Goal: Task Accomplishment & Management: Use online tool/utility

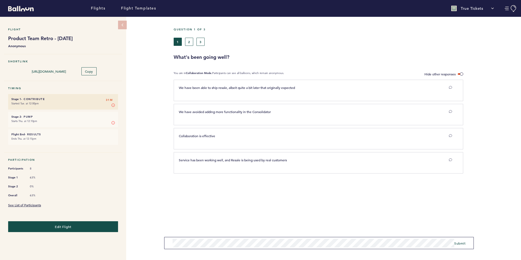
click at [139, 245] on div "Flight Product Team Retro - [DATE] Anonymous Shortlink [URL][DOMAIN_NAME] Copy …" at bounding box center [260, 139] width 521 height 244
click at [460, 244] on span "Submit" at bounding box center [460, 243] width 11 height 4
click at [459, 245] on button "Submit" at bounding box center [460, 243] width 11 height 5
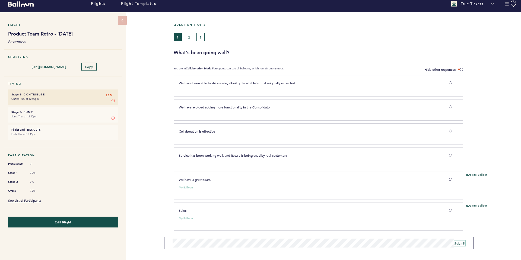
click at [461, 244] on span "Submit" at bounding box center [460, 243] width 11 height 4
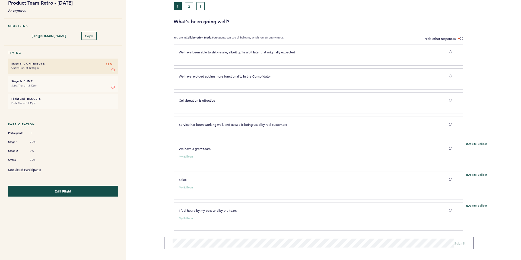
scroll to position [0, 0]
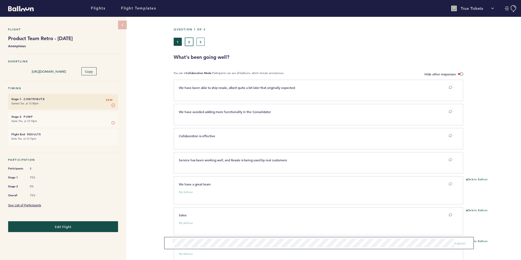
click at [186, 42] on button "2" at bounding box center [189, 42] width 8 height 8
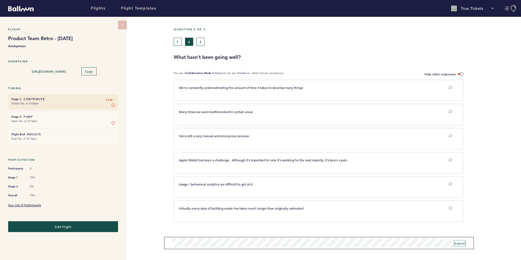
click at [461, 243] on span "Submit" at bounding box center [460, 243] width 11 height 4
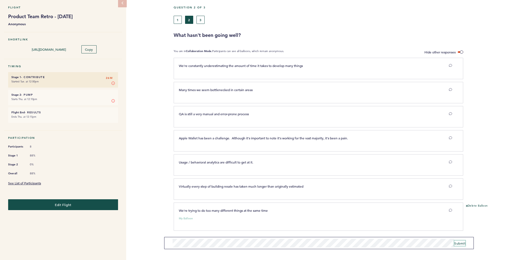
click at [462, 243] on span "Submit" at bounding box center [460, 243] width 11 height 4
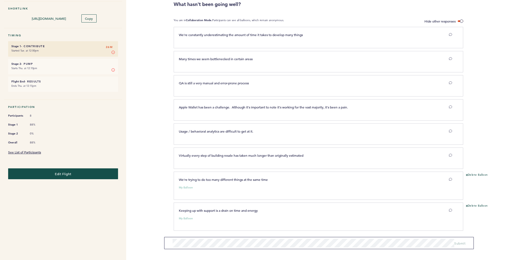
scroll to position [0, 0]
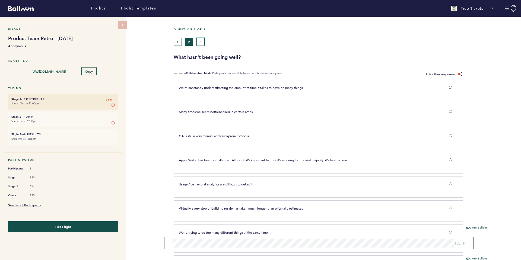
click at [201, 41] on button "3" at bounding box center [201, 42] width 8 height 8
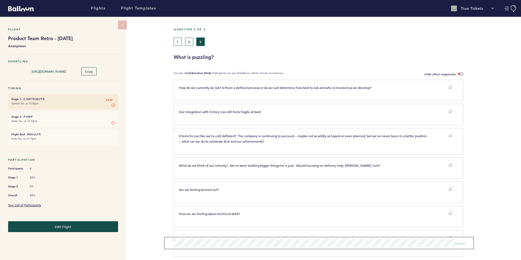
scroll to position [26, 0]
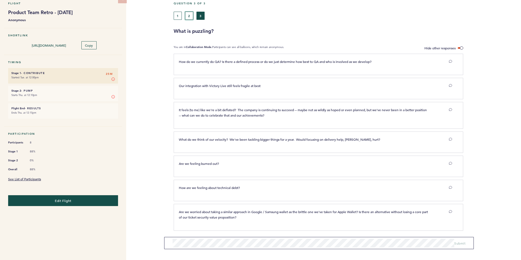
click at [192, 14] on button "2" at bounding box center [189, 16] width 8 height 8
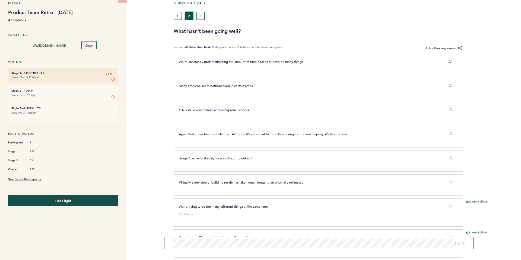
scroll to position [53, 0]
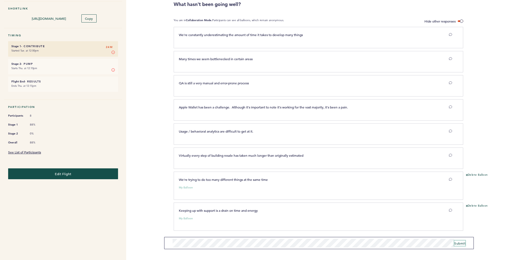
click at [460, 243] on span "Submit" at bounding box center [460, 243] width 11 height 4
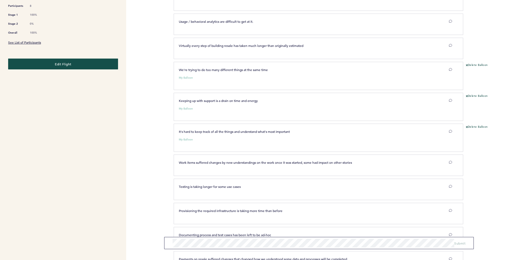
scroll to position [229, 0]
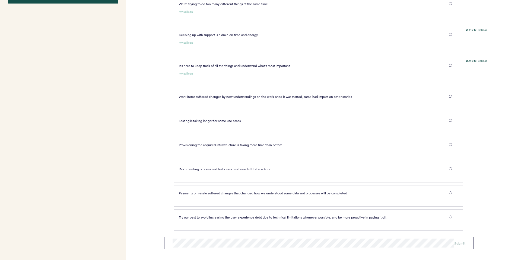
click at [156, 182] on div "Flights Flight Templates True Tickets Segments Team & Subscription [PERSON_NAME…" at bounding box center [260, 130] width 521 height 260
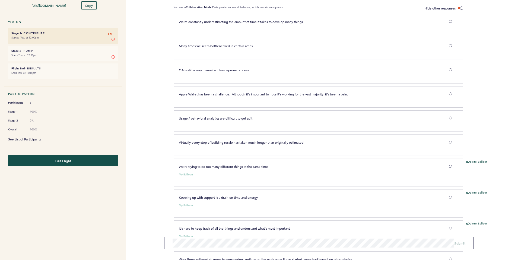
scroll to position [0, 0]
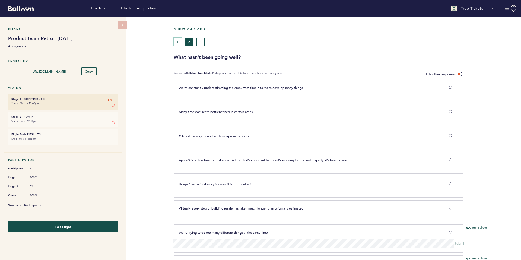
click at [178, 42] on button "1" at bounding box center [178, 42] width 8 height 8
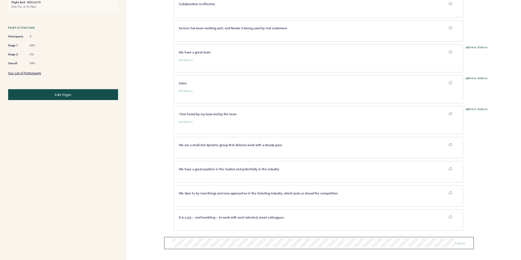
scroll to position [51, 0]
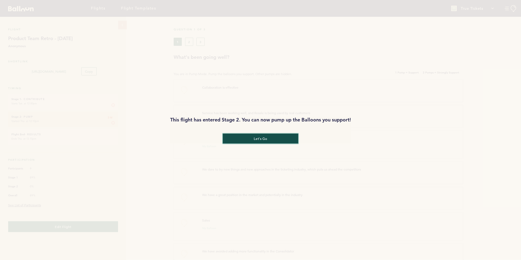
click at [265, 141] on button "let's go" at bounding box center [260, 139] width 75 height 10
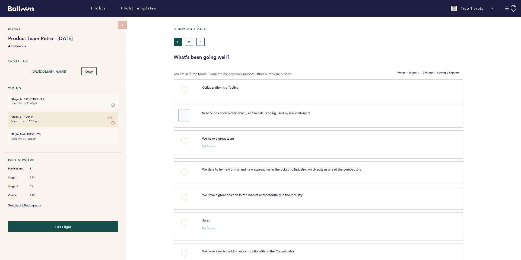
click at [186, 116] on button "+0" at bounding box center [184, 115] width 11 height 11
click at [185, 141] on button "+0" at bounding box center [184, 141] width 11 height 11
click at [0, 0] on span "+0" at bounding box center [0, 0] width 0 height 0
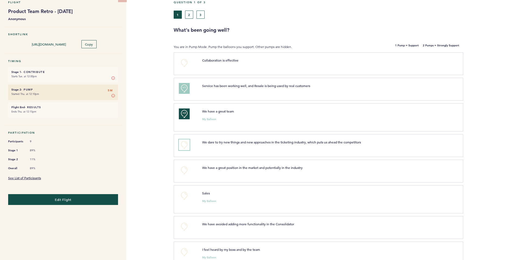
click at [185, 143] on button "+0" at bounding box center [184, 145] width 11 height 11
click at [185, 143] on span "+1" at bounding box center [184, 143] width 4 height 5
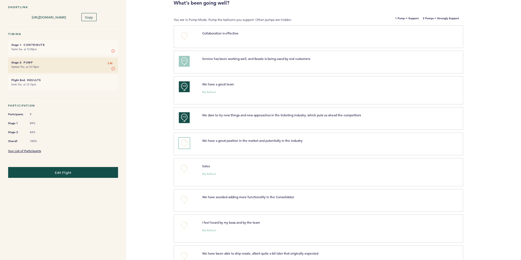
click at [184, 143] on button "+0" at bounding box center [184, 143] width 11 height 11
click at [185, 168] on button "+0" at bounding box center [184, 168] width 11 height 11
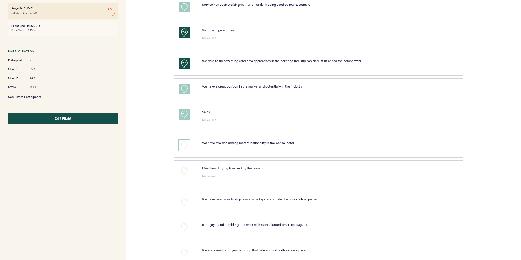
click at [184, 145] on button "+0" at bounding box center [184, 145] width 11 height 11
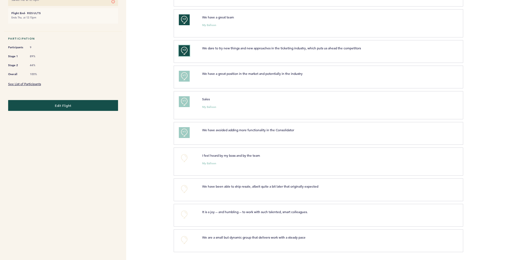
click at [185, 49] on span "+2" at bounding box center [184, 49] width 4 height 5
click at [183, 50] on button "+0" at bounding box center [184, 50] width 11 height 11
click at [185, 51] on button "+0" at bounding box center [184, 50] width 11 height 11
click at [185, 51] on span "+1" at bounding box center [184, 49] width 4 height 5
click at [185, 54] on button "+0" at bounding box center [184, 50] width 11 height 11
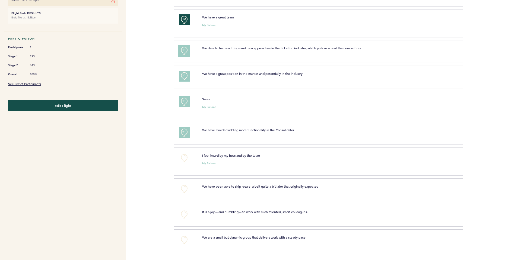
click at [184, 53] on button "+1" at bounding box center [184, 50] width 11 height 11
click at [184, 159] on button "+0" at bounding box center [184, 158] width 11 height 11
click at [185, 189] on button "+0" at bounding box center [184, 189] width 11 height 11
click at [180, 212] on button "+0" at bounding box center [184, 214] width 11 height 11
click at [184, 214] on span "+1" at bounding box center [184, 213] width 4 height 5
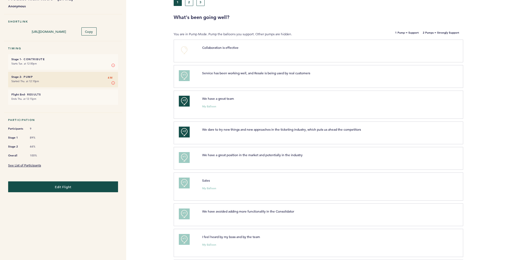
scroll to position [0, 0]
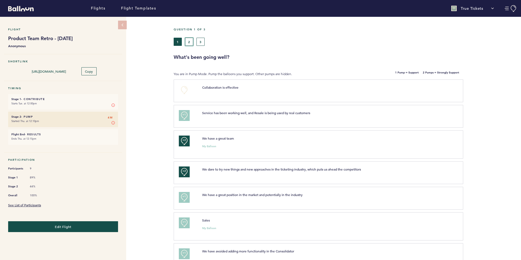
click at [191, 41] on button "2" at bounding box center [189, 42] width 8 height 8
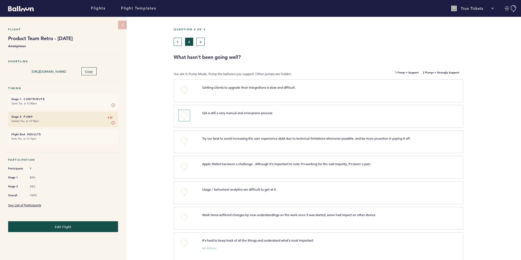
click at [184, 116] on button "+0" at bounding box center [184, 115] width 11 height 11
click at [184, 116] on span "+1" at bounding box center [184, 114] width 4 height 5
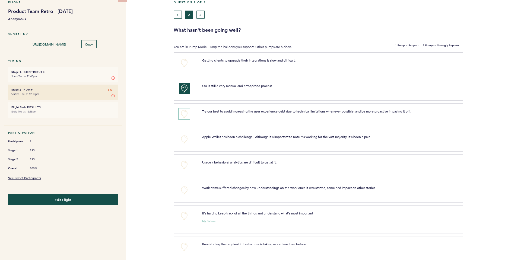
click at [184, 113] on button "+0" at bounding box center [184, 114] width 11 height 11
click at [186, 139] on button "+0" at bounding box center [184, 139] width 11 height 11
click at [182, 165] on button "+0" at bounding box center [184, 165] width 11 height 11
click at [182, 165] on button "+1" at bounding box center [184, 165] width 11 height 11
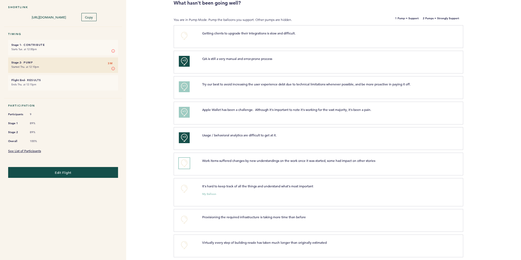
click at [187, 162] on button "+0" at bounding box center [184, 163] width 11 height 11
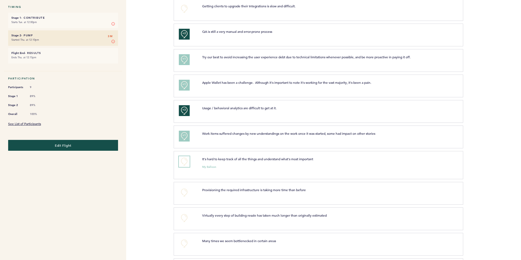
click at [184, 163] on button "+0" at bounding box center [184, 161] width 11 height 11
click at [184, 163] on span "+1" at bounding box center [184, 160] width 4 height 5
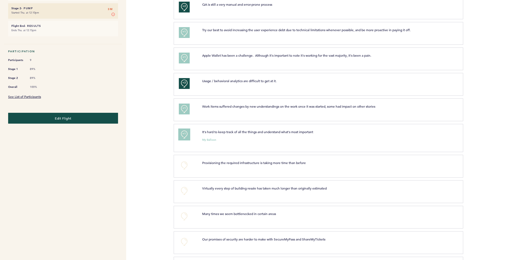
click at [184, 134] on span "+1" at bounding box center [184, 133] width 4 height 5
click at [184, 191] on button "+0" at bounding box center [184, 191] width 11 height 11
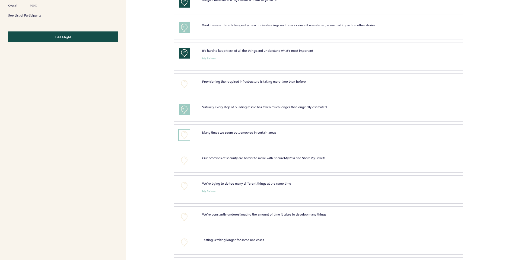
click at [186, 133] on button "+0" at bounding box center [184, 135] width 11 height 11
click at [185, 134] on span "+1" at bounding box center [184, 134] width 4 height 5
click at [184, 185] on button "+0" at bounding box center [184, 186] width 11 height 11
click at [184, 185] on span "+1" at bounding box center [184, 185] width 4 height 5
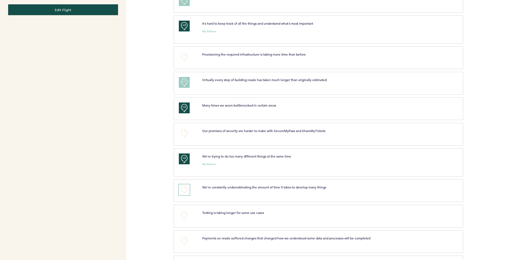
click at [186, 190] on button "+0" at bounding box center [184, 190] width 11 height 11
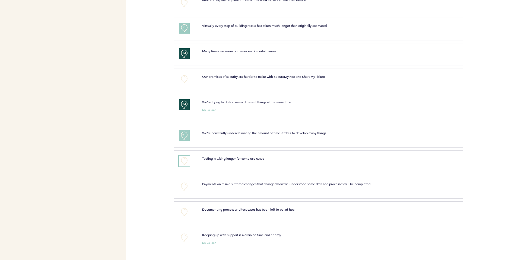
click at [186, 159] on button "+0" at bounding box center [184, 161] width 11 height 11
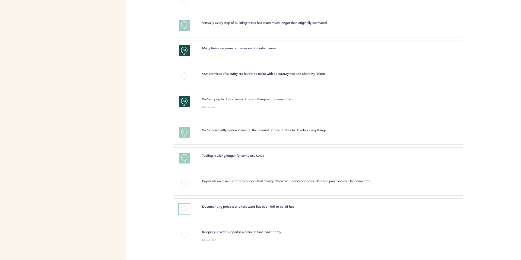
click at [184, 209] on button "+0" at bounding box center [184, 209] width 11 height 11
click at [183, 236] on button "+0" at bounding box center [184, 234] width 11 height 11
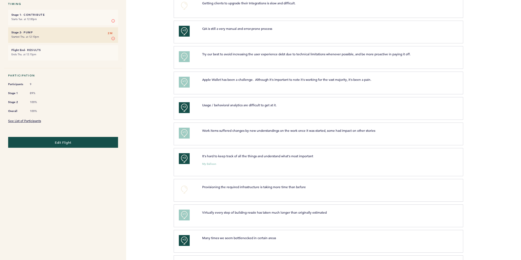
scroll to position [0, 0]
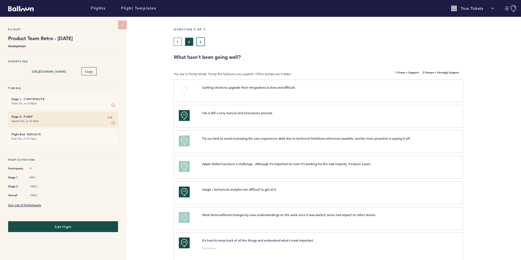
click at [200, 42] on button "3" at bounding box center [201, 42] width 8 height 8
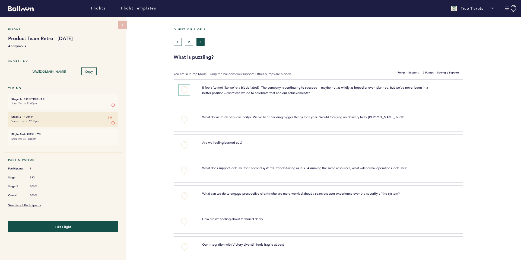
click at [185, 89] on button "+0" at bounding box center [184, 90] width 11 height 11
click at [185, 89] on span "+1" at bounding box center [184, 89] width 4 height 5
click at [184, 144] on button "+0" at bounding box center [184, 145] width 11 height 11
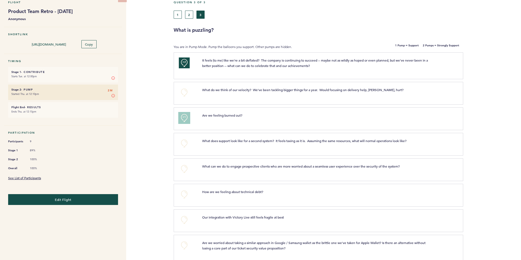
scroll to position [54, 0]
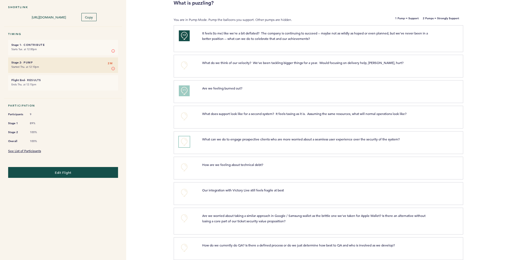
click at [184, 140] on button "+0" at bounding box center [184, 142] width 11 height 11
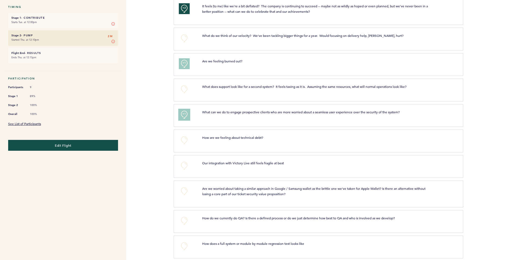
scroll to position [88, 0]
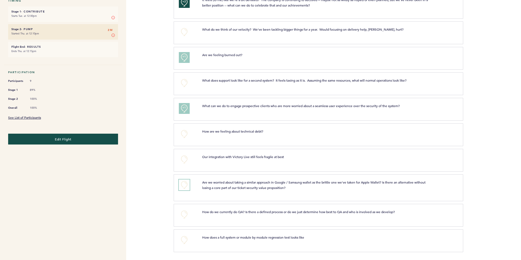
drag, startPoint x: 184, startPoint y: 186, endPoint x: 181, endPoint y: 188, distance: 4.0
click at [185, 185] on button "+0" at bounding box center [184, 185] width 11 height 11
click at [183, 213] on button "+0" at bounding box center [184, 214] width 11 height 11
click at [0, 0] on span "+0" at bounding box center [0, 0] width 0 height 0
click at [185, 238] on button "+0" at bounding box center [184, 240] width 11 height 11
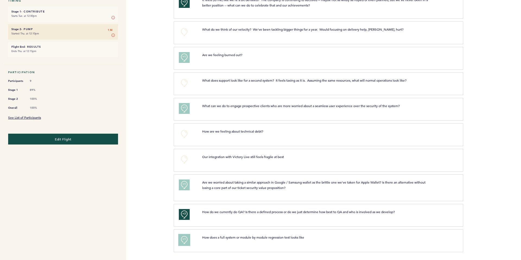
click at [185, 238] on span "+1" at bounding box center [184, 239] width 4 height 5
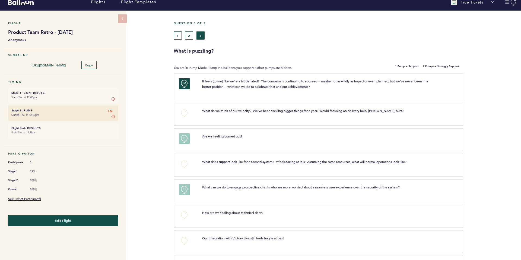
scroll to position [0, 0]
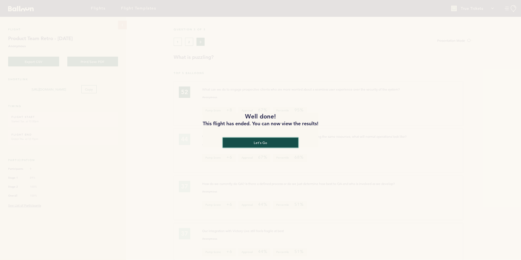
drag, startPoint x: 273, startPoint y: 143, endPoint x: 259, endPoint y: 160, distance: 22.1
click at [273, 143] on button "let's go" at bounding box center [260, 143] width 73 height 10
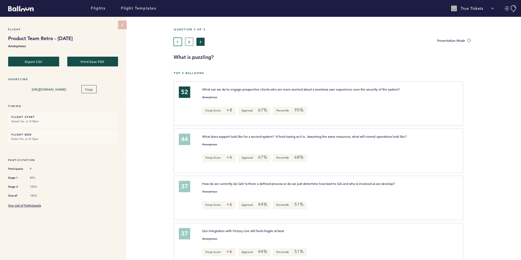
click at [175, 45] on button "1" at bounding box center [178, 42] width 8 height 8
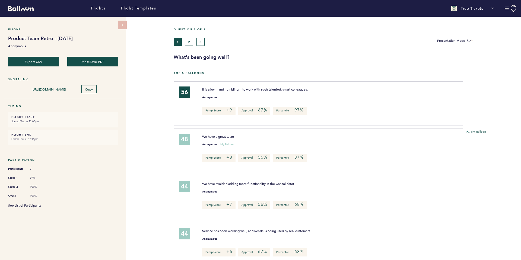
scroll to position [27, 0]
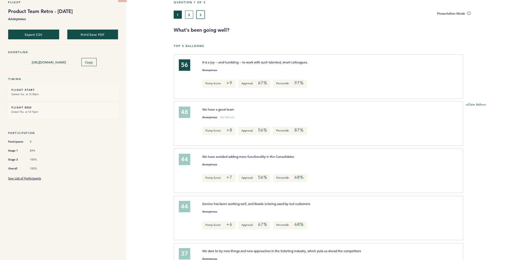
drag, startPoint x: 201, startPoint y: 15, endPoint x: 241, endPoint y: 54, distance: 55.5
click at [201, 15] on button "3" at bounding box center [201, 15] width 8 height 8
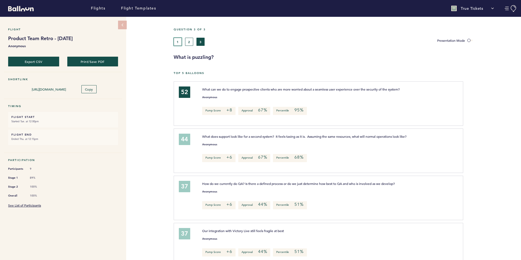
click at [177, 39] on button "1" at bounding box center [178, 42] width 8 height 8
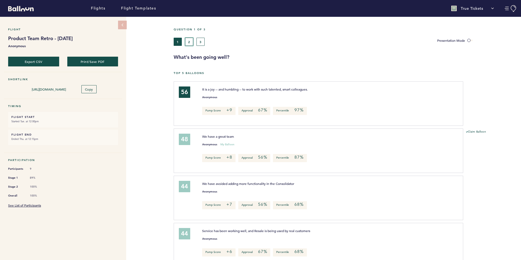
click at [191, 42] on button "2" at bounding box center [189, 42] width 8 height 8
drag, startPoint x: 37, startPoint y: 61, endPoint x: 58, endPoint y: 81, distance: 28.0
click at [37, 61] on button "Export CSV" at bounding box center [33, 62] width 51 height 10
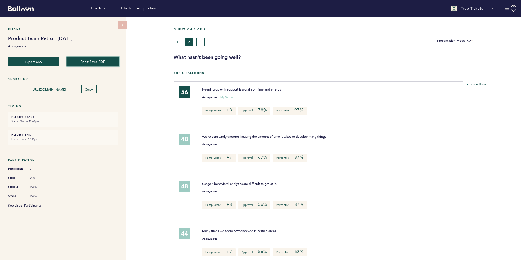
click at [97, 59] on button "Print/Save PDF" at bounding box center [93, 61] width 52 height 10
click at [201, 42] on button "3" at bounding box center [201, 42] width 8 height 8
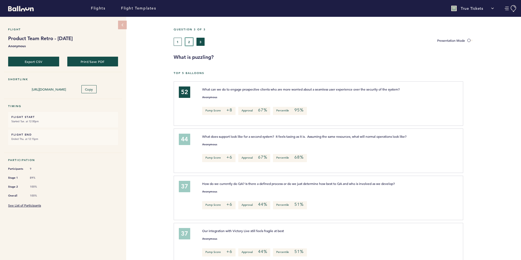
drag, startPoint x: 190, startPoint y: 43, endPoint x: 189, endPoint y: 47, distance: 4.3
click at [190, 43] on button "2" at bounding box center [189, 42] width 8 height 8
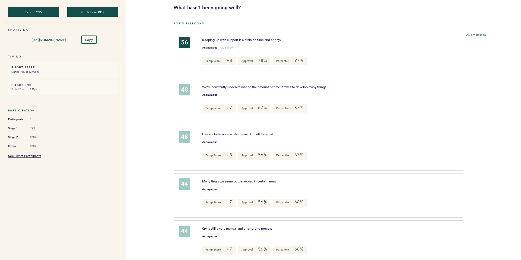
scroll to position [23, 0]
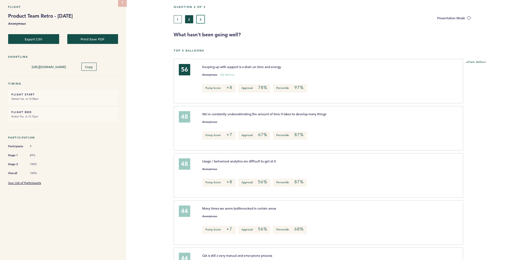
drag, startPoint x: 201, startPoint y: 20, endPoint x: 248, endPoint y: 59, distance: 61.1
click at [201, 20] on button "3" at bounding box center [201, 19] width 8 height 8
